Goal: Task Accomplishment & Management: Use online tool/utility

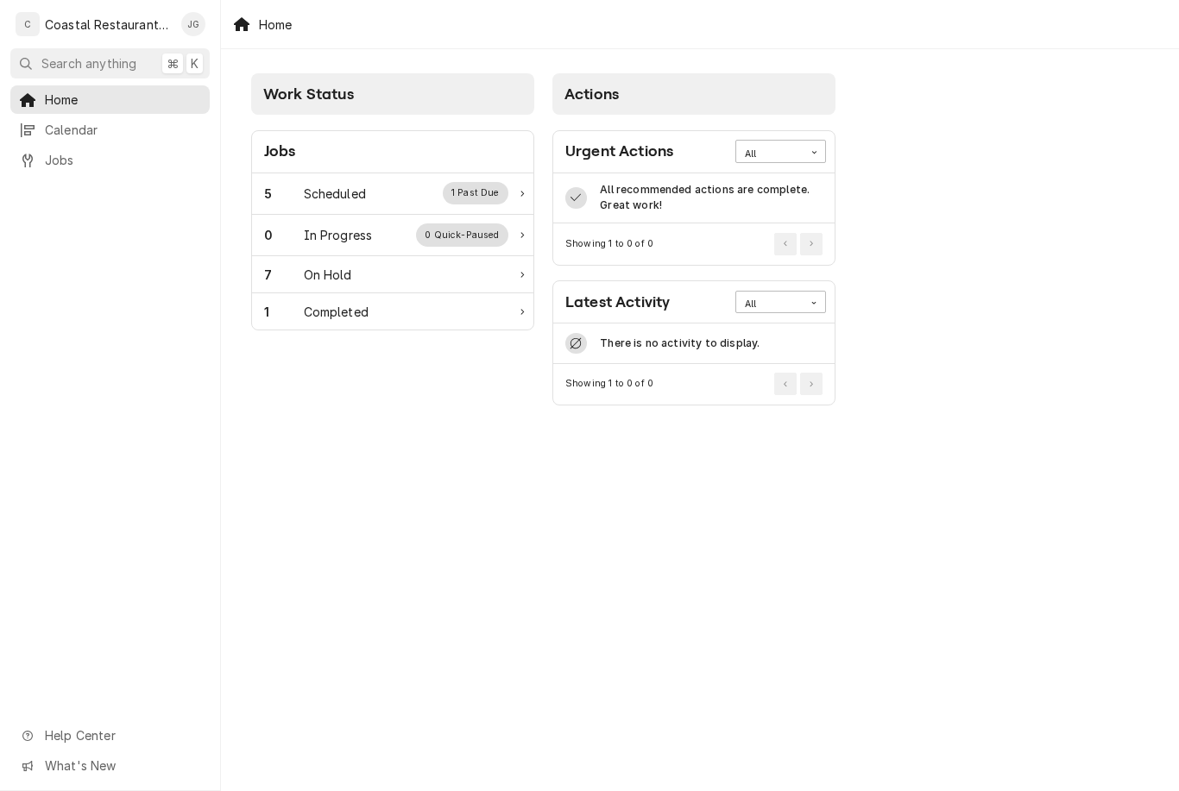
click at [394, 186] on div "5 Scheduled 1 Past Due" at bounding box center [386, 193] width 244 height 22
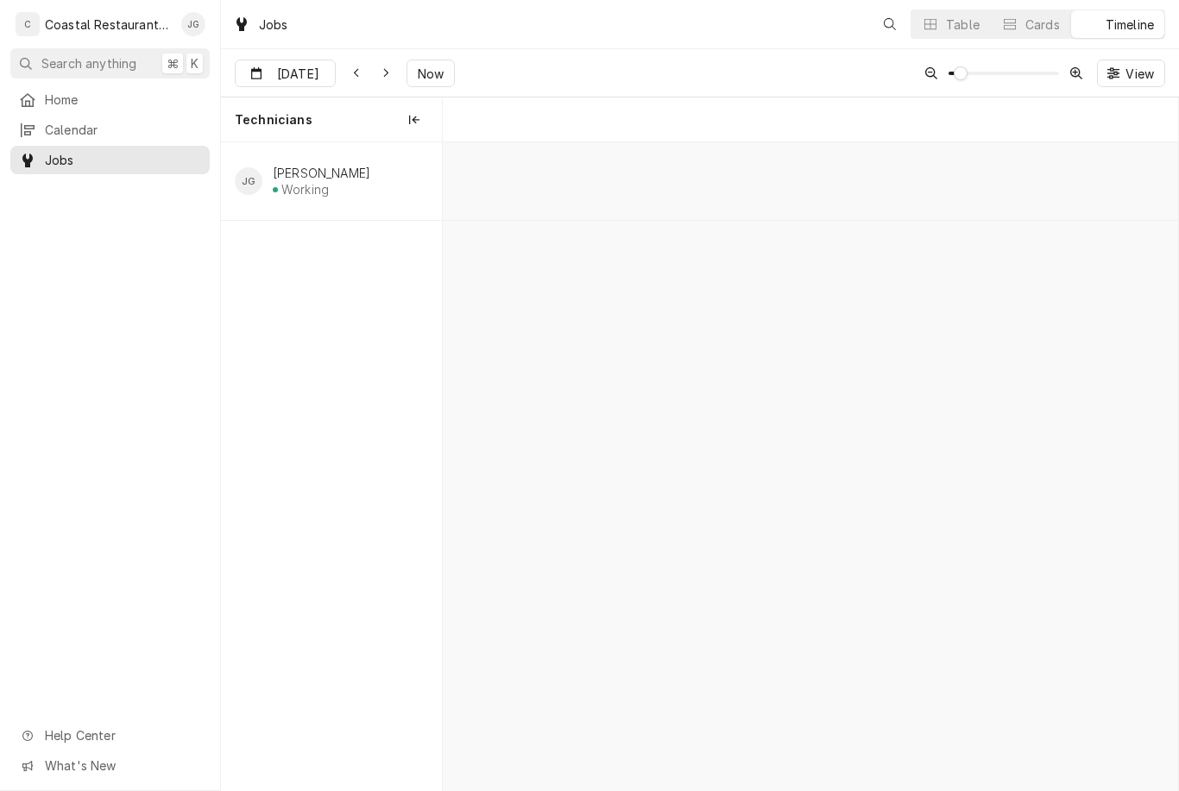
scroll to position [0, 14569]
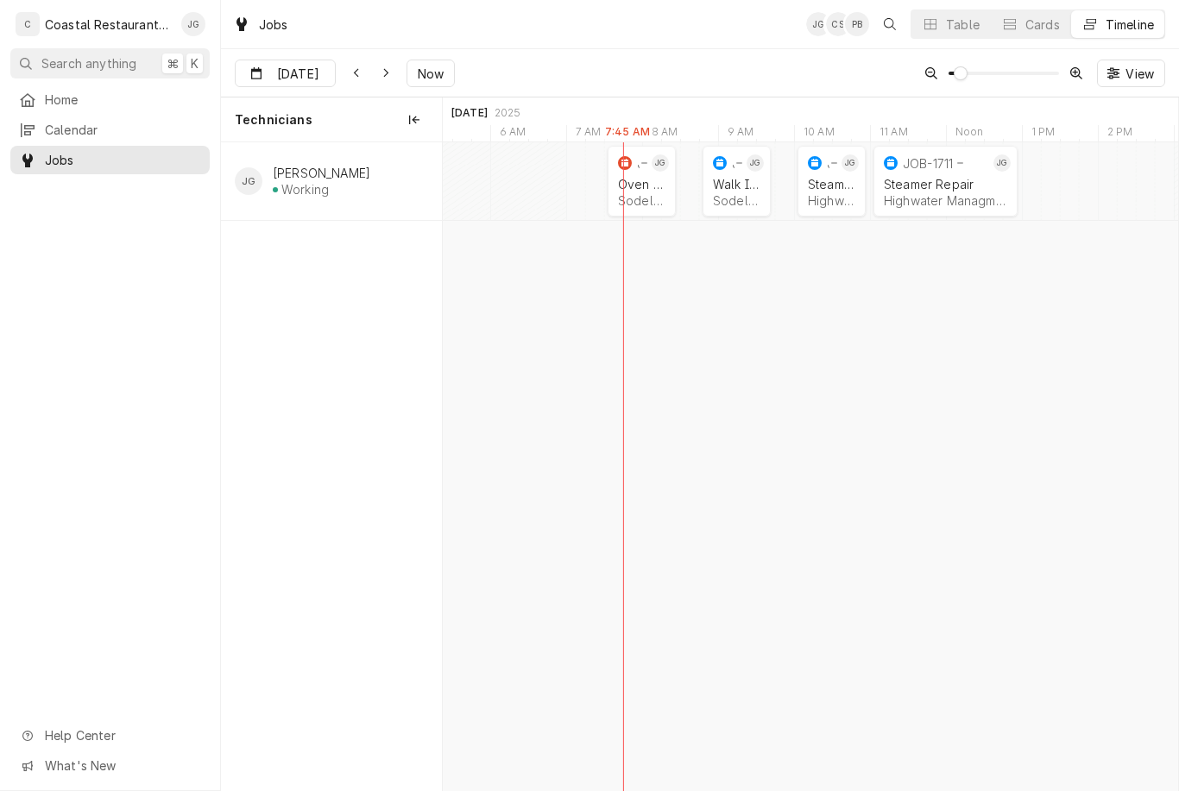
click at [645, 191] on div "Oven Repair Sodel Concepts | Lewes, 19958" at bounding box center [641, 192] width 54 height 38
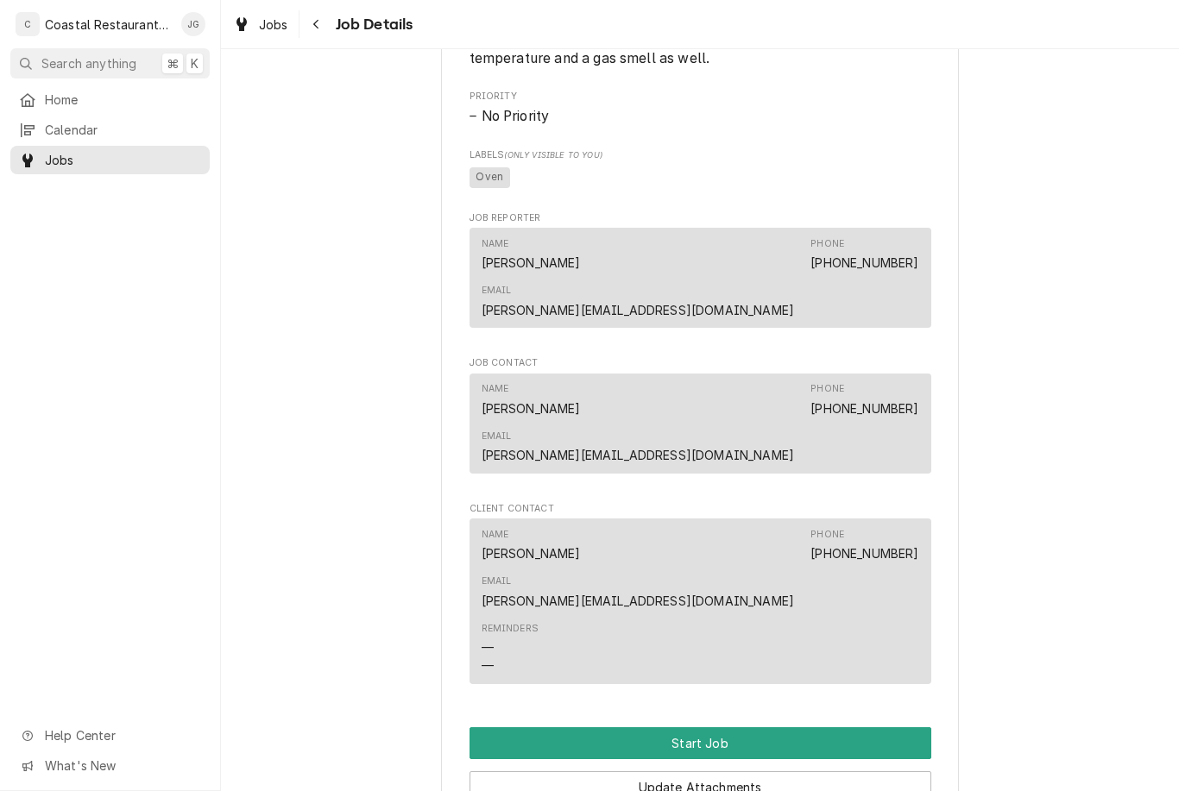
scroll to position [884, 0]
click at [737, 727] on button "Start Job" at bounding box center [700, 743] width 462 height 32
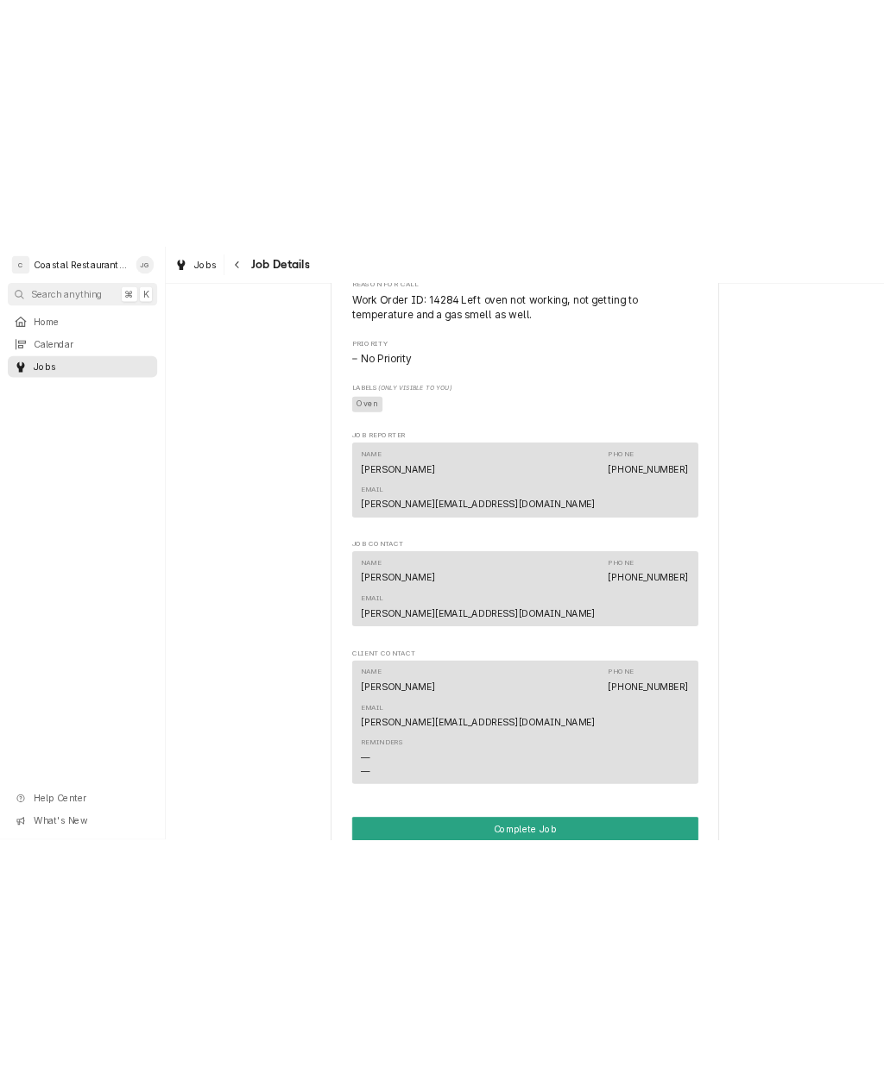
scroll to position [909, 0]
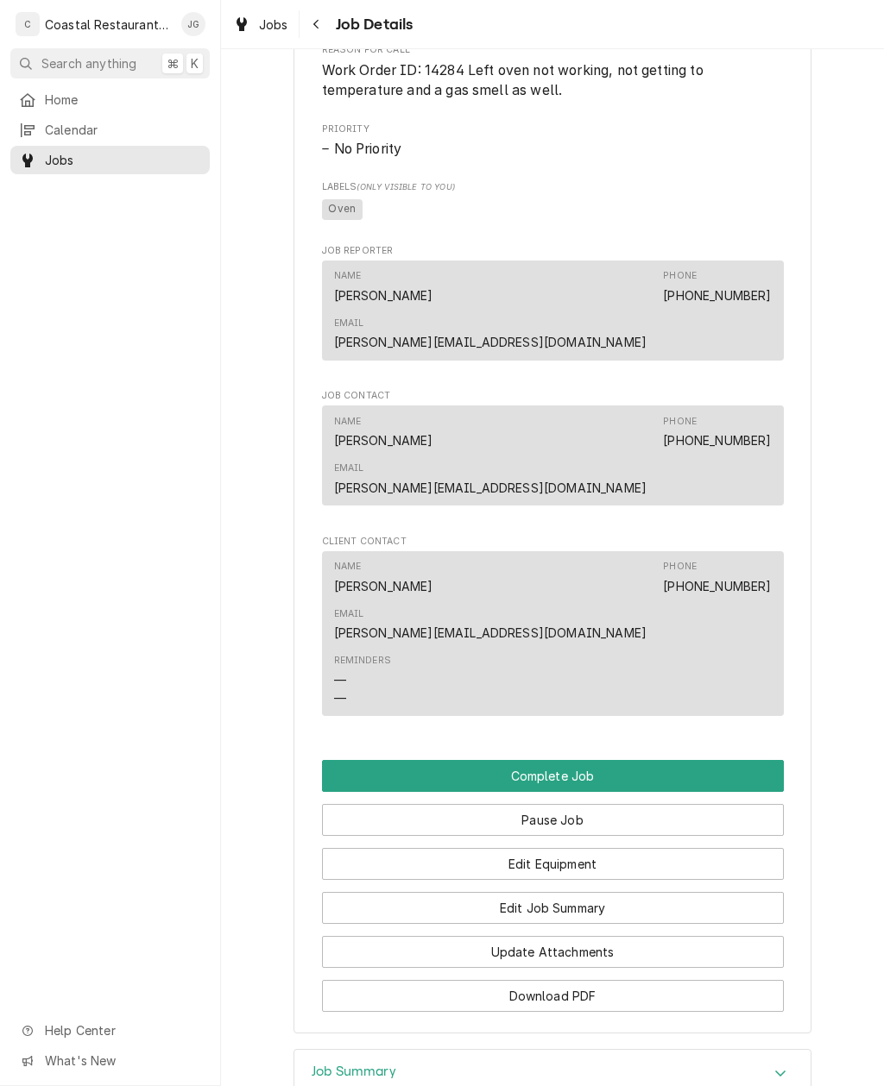
click at [607, 790] on button "Update Attachments" at bounding box center [553, 952] width 462 height 32
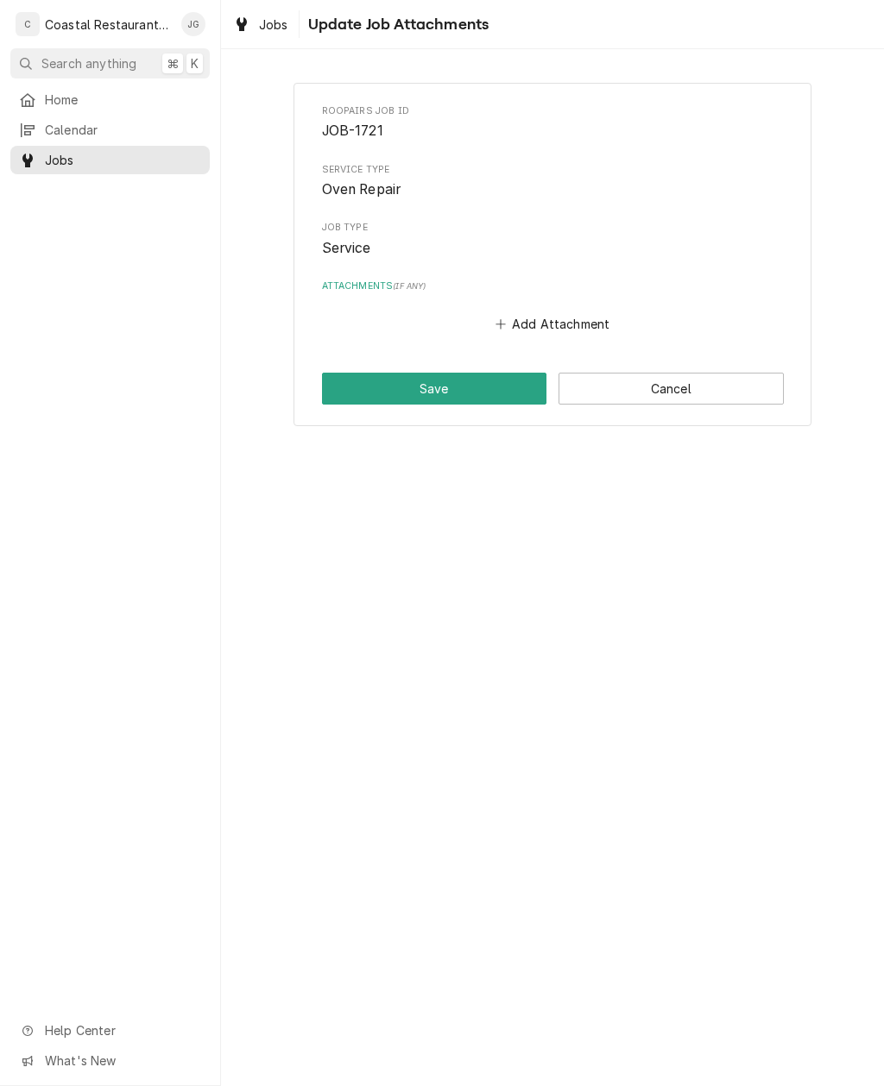
click at [543, 316] on button "Add Attachment" at bounding box center [552, 324] width 121 height 24
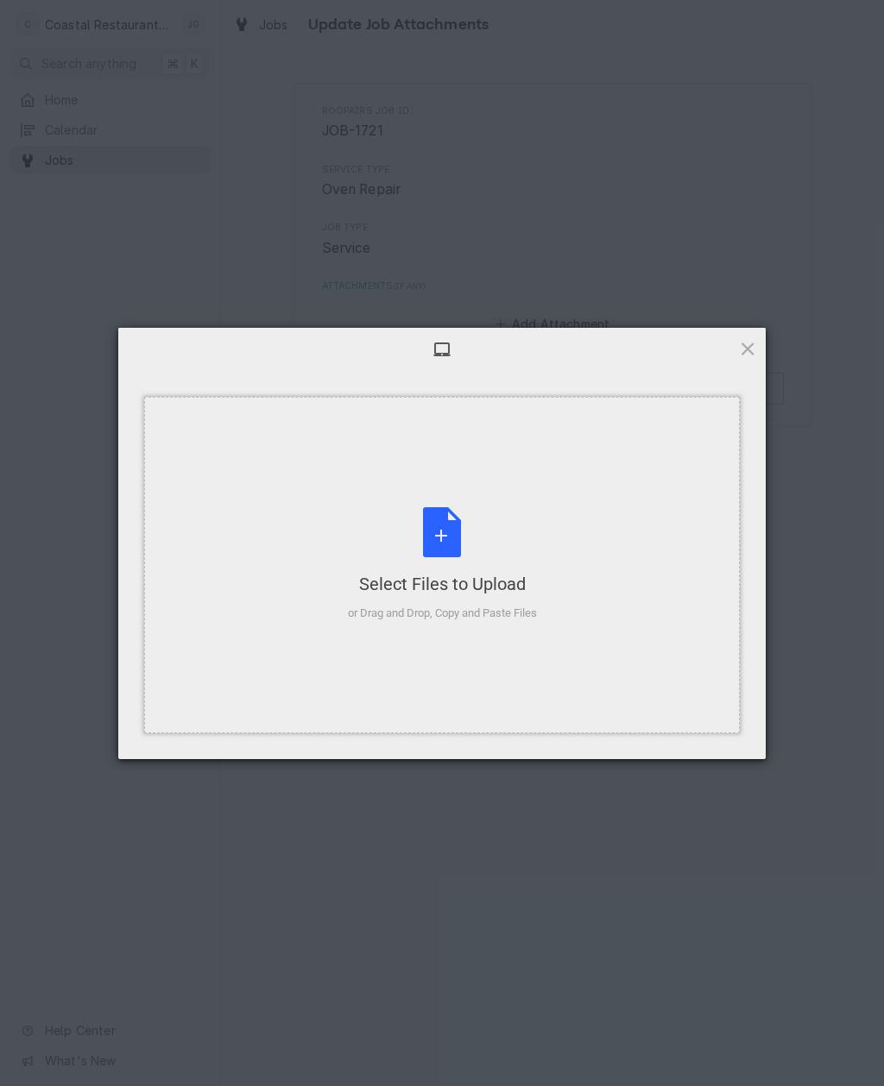
click at [552, 576] on div "Select Files to Upload or Drag and Drop, Copy and Paste Files" at bounding box center [441, 565] width 595 height 337
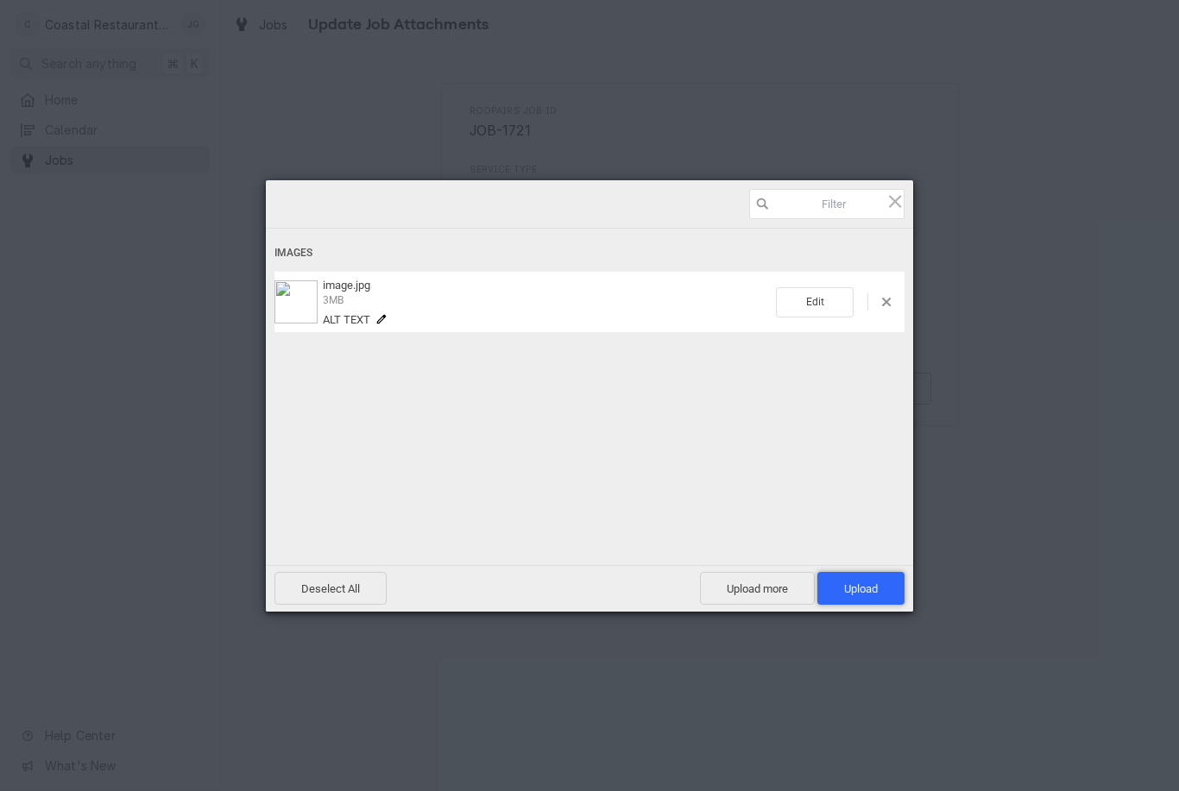
click at [878, 576] on span "Upload 1" at bounding box center [860, 588] width 87 height 33
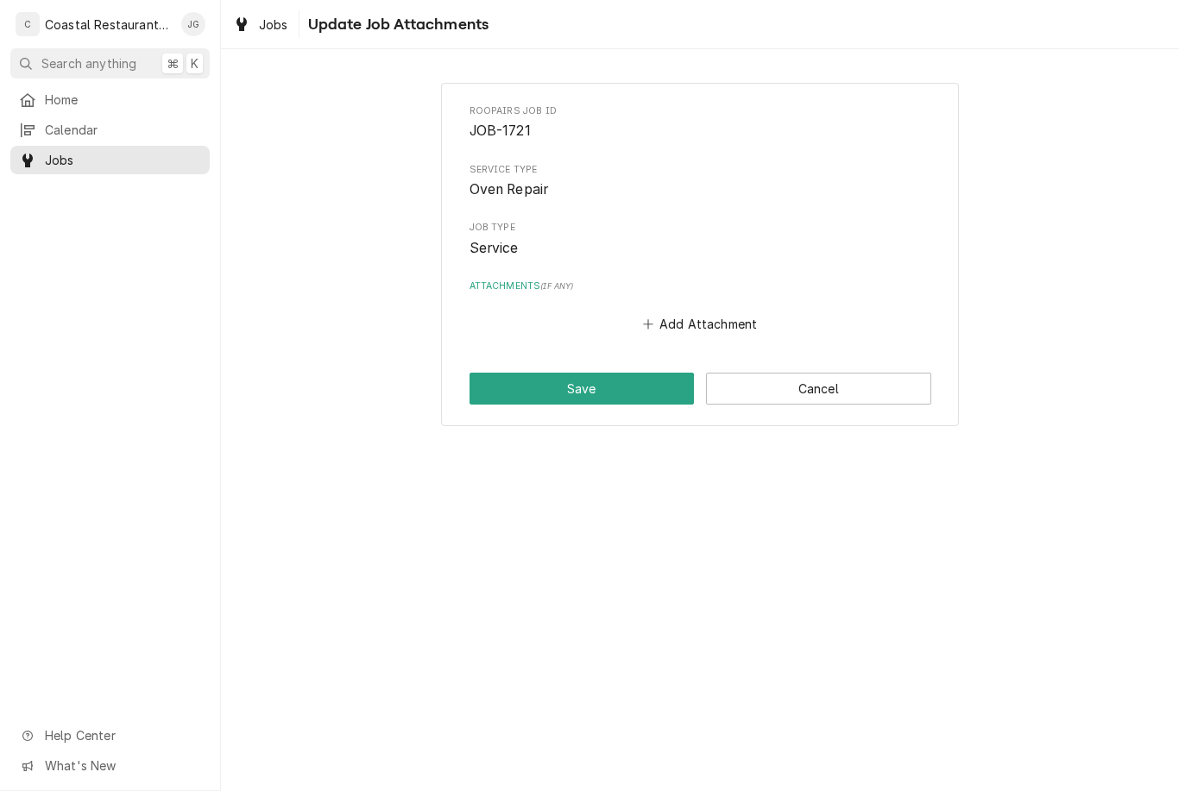
click at [604, 380] on button "Save" at bounding box center [581, 389] width 225 height 32
